Goal: Transaction & Acquisition: Book appointment/travel/reservation

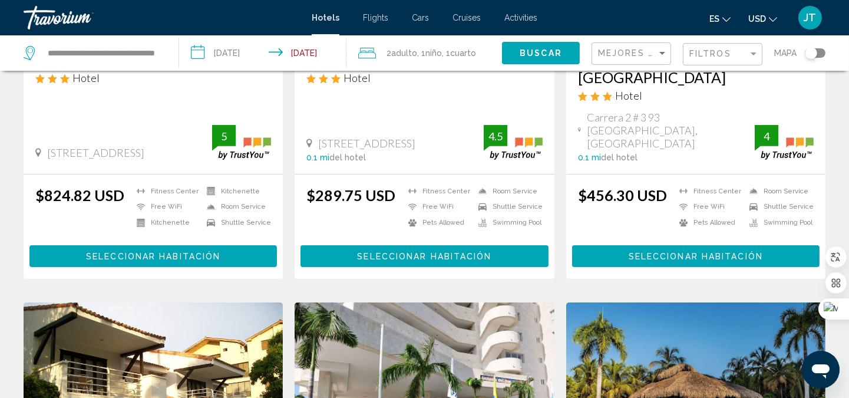
scroll to position [261, 0]
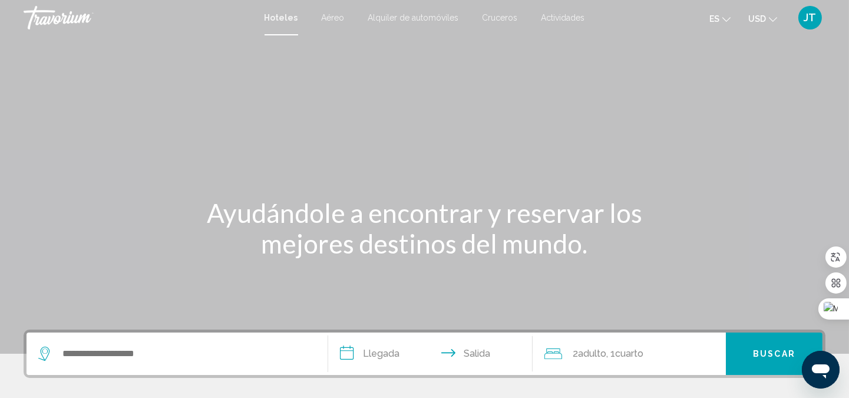
click at [380, 357] on input "**********" at bounding box center [433, 355] width 210 height 46
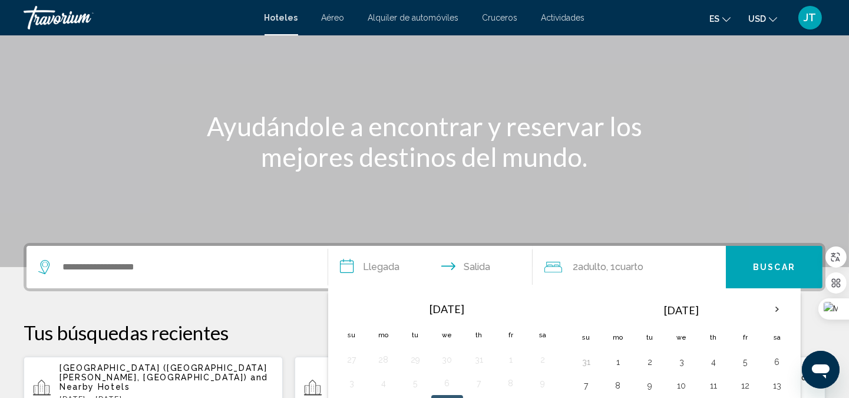
scroll to position [290, 0]
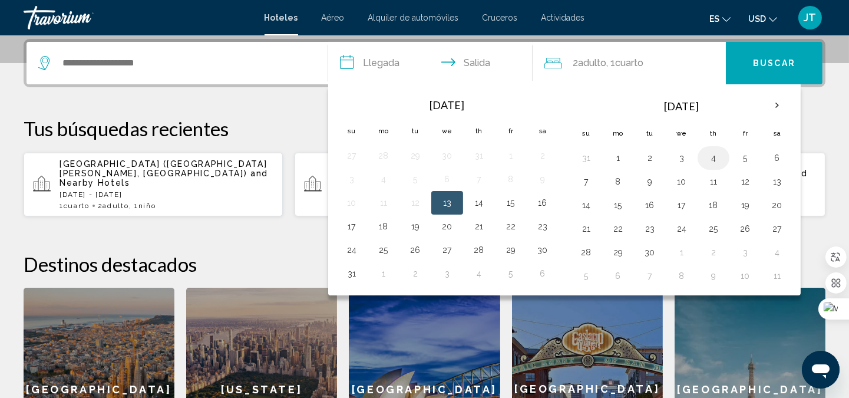
click at [710, 158] on button "4" at bounding box center [713, 158] width 19 height 16
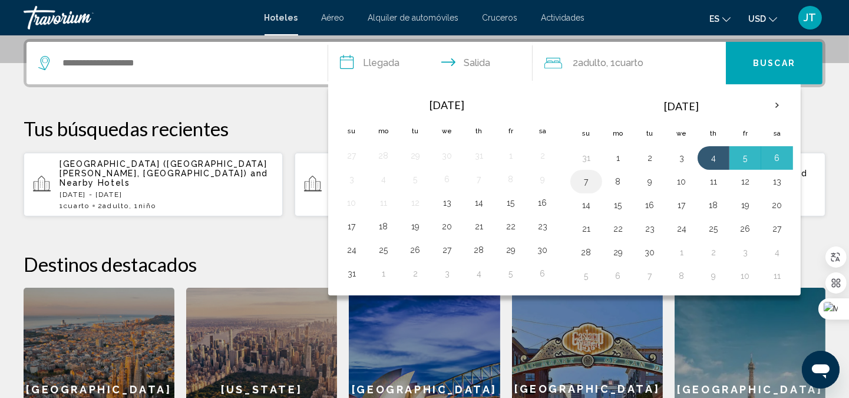
click at [590, 180] on button "7" at bounding box center [586, 181] width 19 height 16
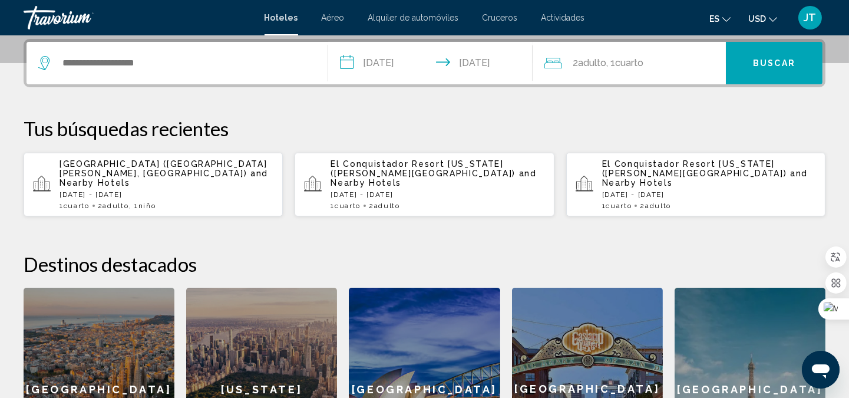
type input "**********"
click at [649, 65] on div "2 Adulto Adulto , 1 Cuarto habitaciones" at bounding box center [634, 63] width 181 height 16
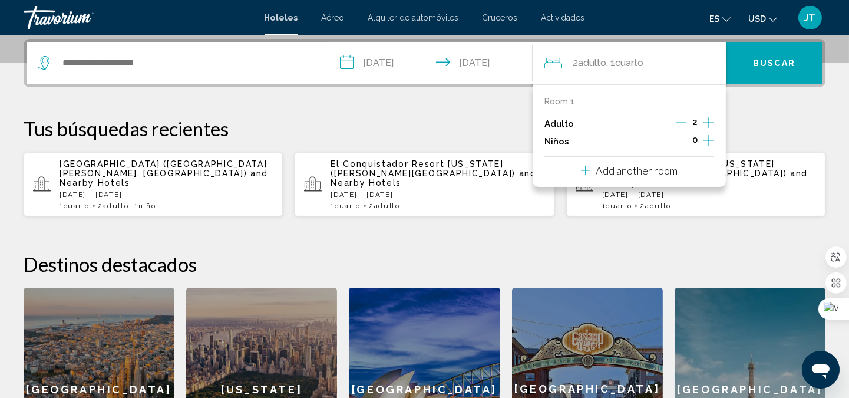
click at [707, 138] on icon "Increment children" at bounding box center [708, 140] width 11 height 14
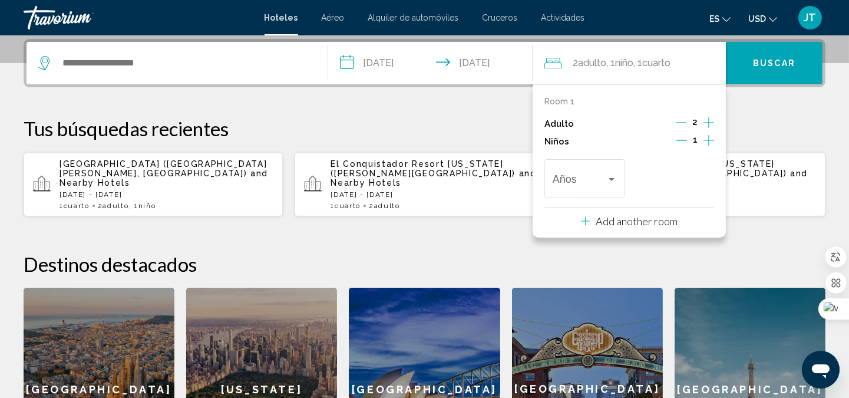
click at [707, 138] on icon "Increment children" at bounding box center [708, 140] width 11 height 14
click at [611, 183] on div "Travelers: 2 adults, 2 children" at bounding box center [611, 178] width 11 height 9
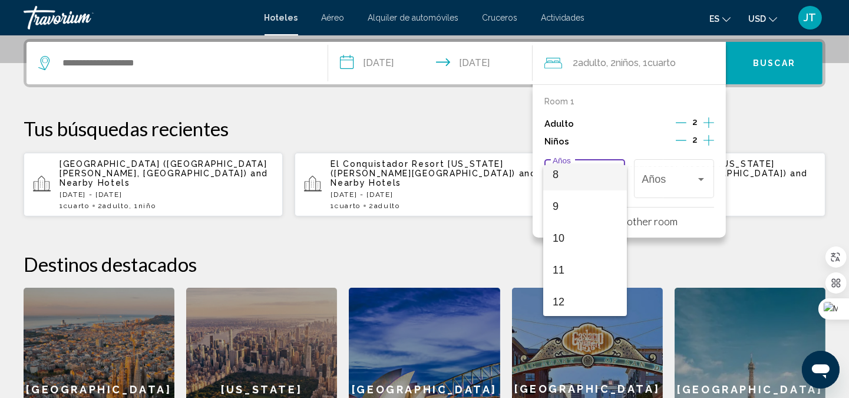
scroll to position [261, 0]
click at [562, 232] on span "10" at bounding box center [584, 237] width 65 height 32
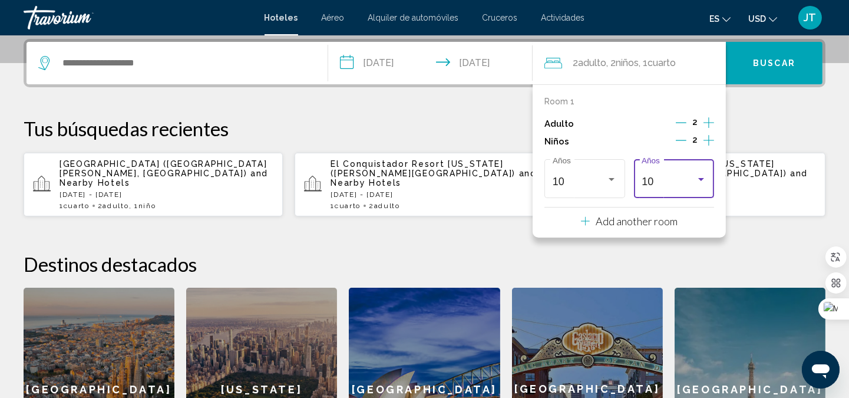
click at [681, 180] on div "10" at bounding box center [668, 181] width 54 height 12
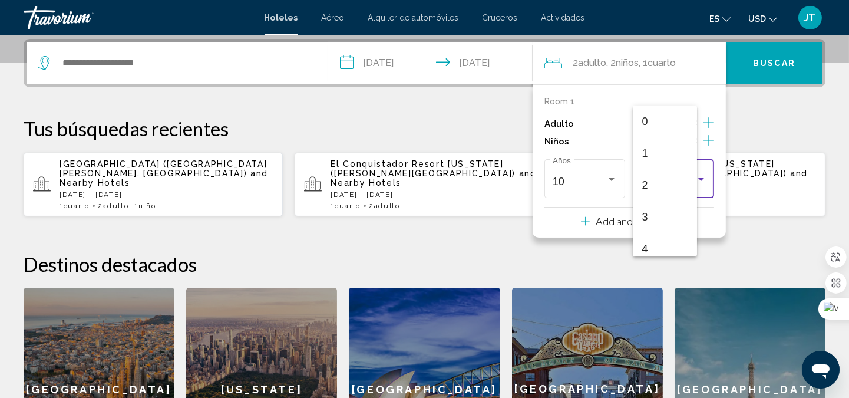
scroll to position [258, 0]
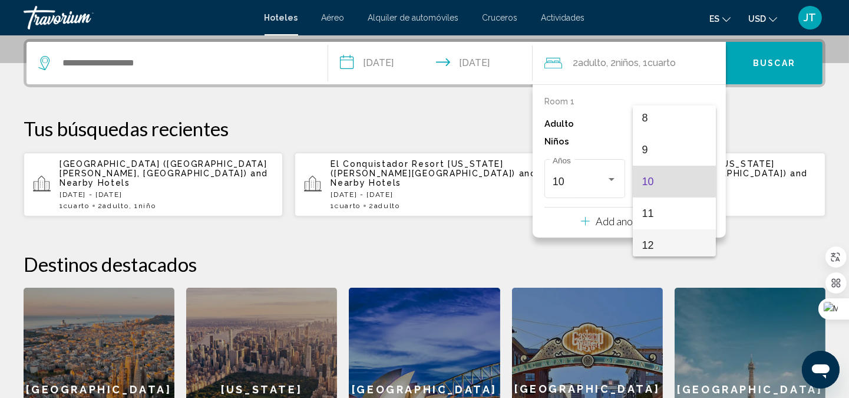
click at [663, 243] on span "12" at bounding box center [674, 245] width 65 height 32
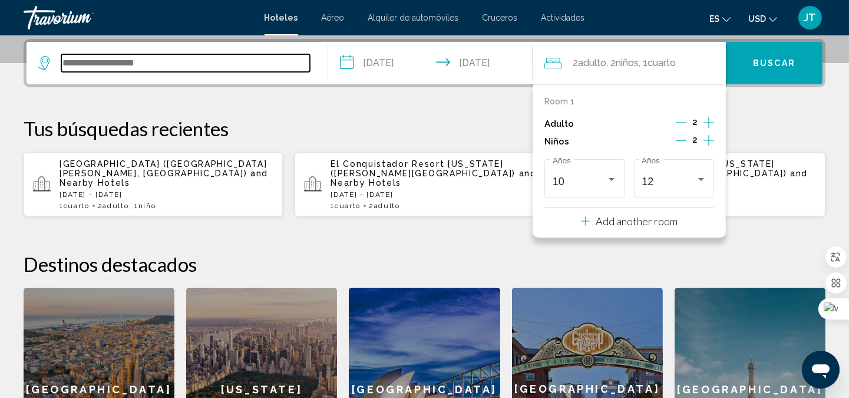
click at [116, 64] on input "Search widget" at bounding box center [185, 63] width 249 height 18
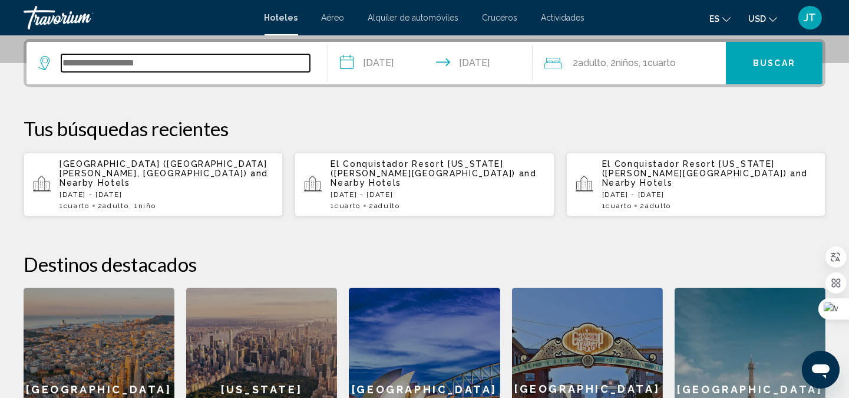
paste input "**********"
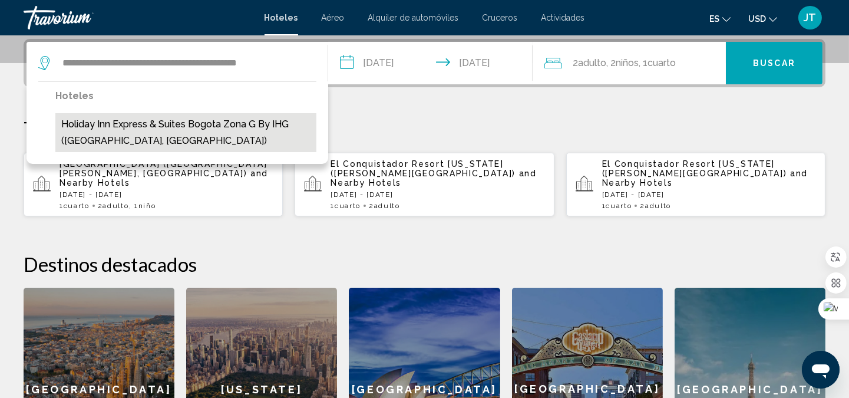
click at [178, 137] on button "Holiday Inn Express & Suites Bogota Zona G By IHG ([GEOGRAPHIC_DATA], [GEOGRAPH…" at bounding box center [185, 132] width 261 height 39
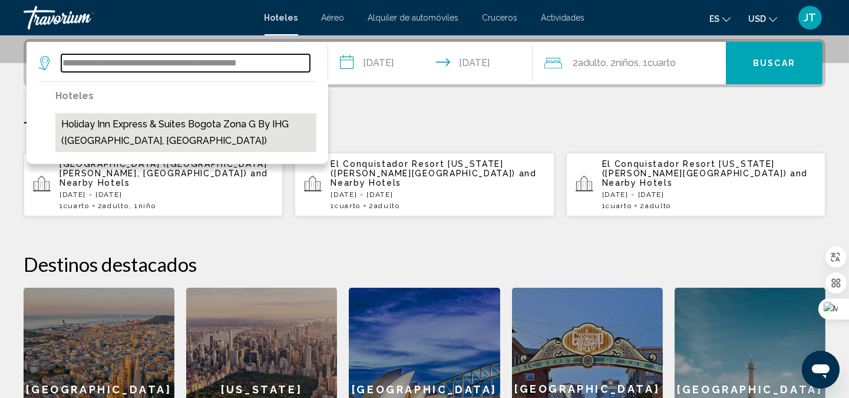
type input "**********"
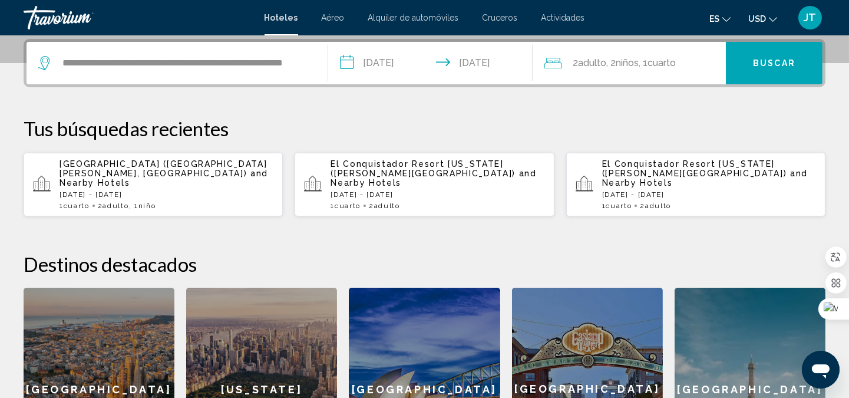
click at [796, 62] on button "Buscar" at bounding box center [774, 63] width 97 height 42
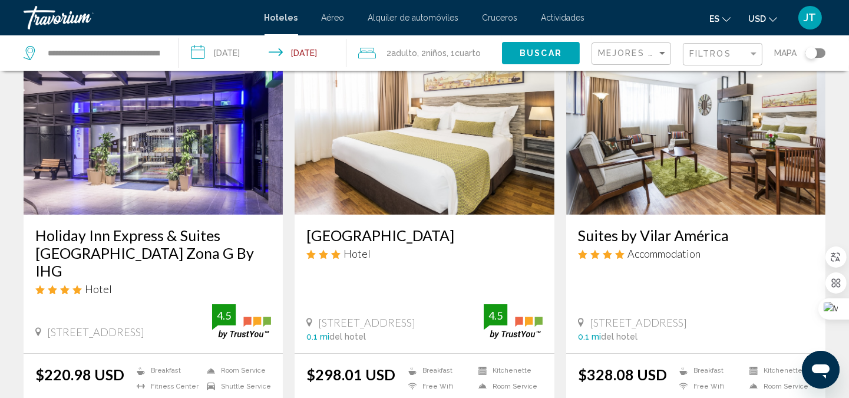
scroll to position [97, 0]
